Goal: Transaction & Acquisition: Purchase product/service

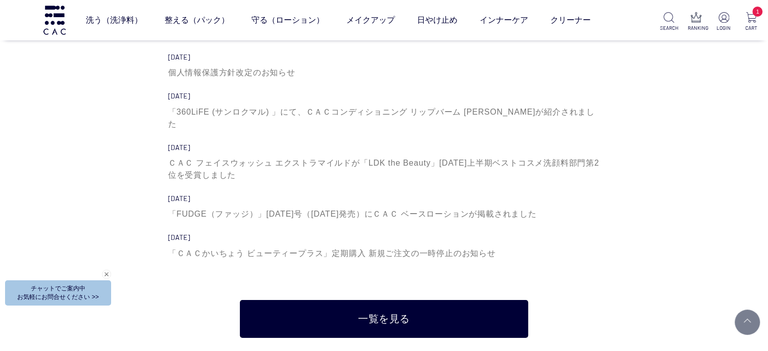
scroll to position [3332, 0]
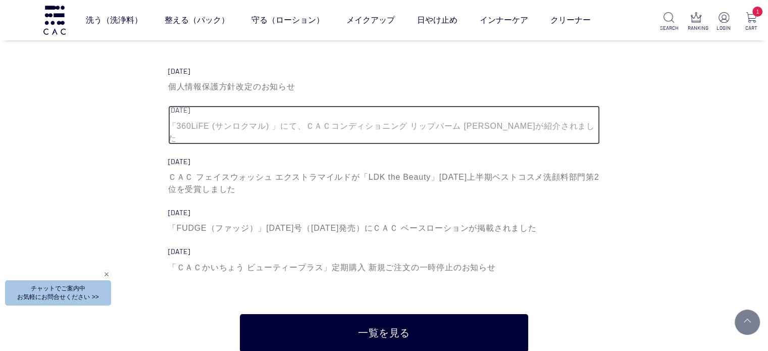
click at [330, 125] on div "「360LiFE (サンロクマル) 」にて、ＣＡＣコンディショニング リップバーム [PERSON_NAME]が紹介されました" at bounding box center [384, 132] width 432 height 24
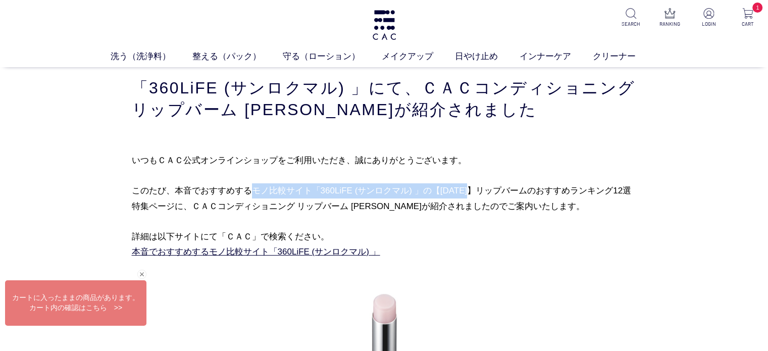
drag, startPoint x: 253, startPoint y: 197, endPoint x: 465, endPoint y: 215, distance: 212.8
click at [446, 199] on p "いつもＣＡＣ公式オンラインショップをご利用いただき、誠にありがとうございます。 このたび、本音でおすすめするモノ比較サイト「360LiFE (サンロクマル) …" at bounding box center [384, 206] width 505 height 108
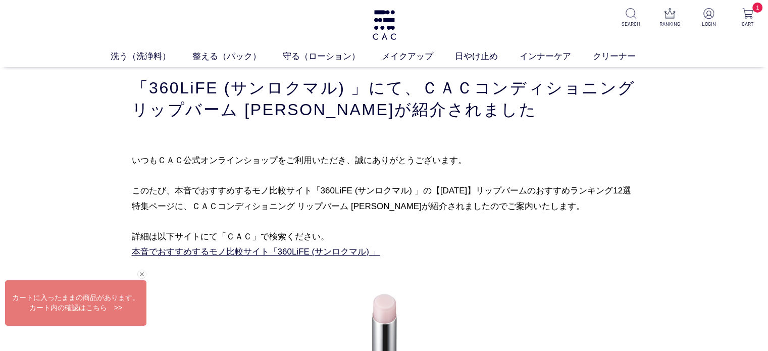
click at [476, 230] on p "いつもＣＡＣ公式オンラインショップをご利用いただき、誠にありがとうございます。 このたび、本音でおすすめするモノ比較サイト「360LiFE (サンロクマル) …" at bounding box center [384, 206] width 505 height 108
click at [390, 20] on img at bounding box center [384, 25] width 26 height 30
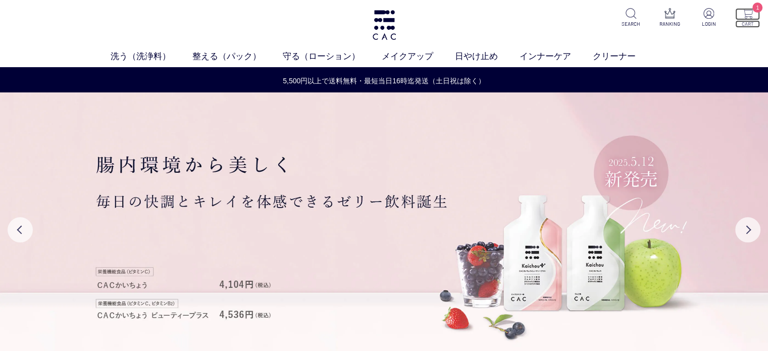
click at [747, 22] on p "CART" at bounding box center [747, 24] width 25 height 8
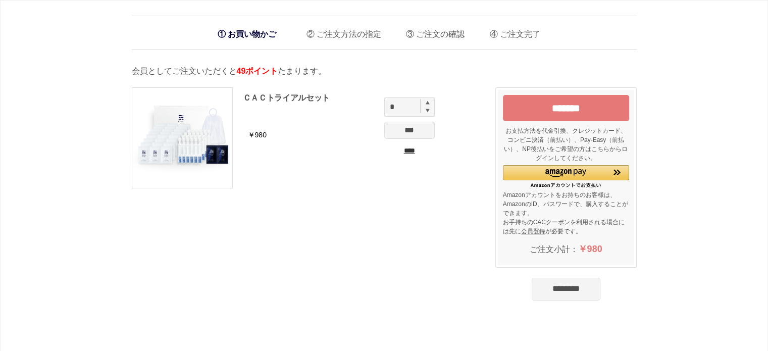
click at [415, 149] on input "****" at bounding box center [409, 150] width 50 height 11
